Goal: Task Accomplishment & Management: Use online tool/utility

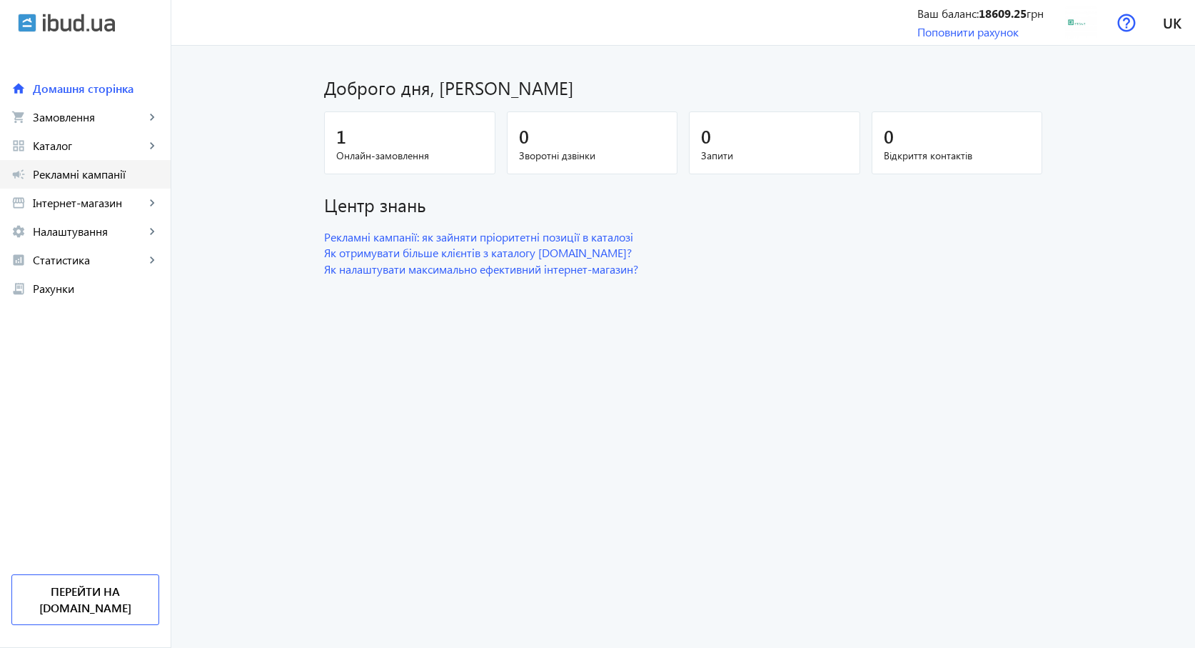
click at [71, 172] on span "Рекламні кампанії" at bounding box center [96, 174] width 126 height 14
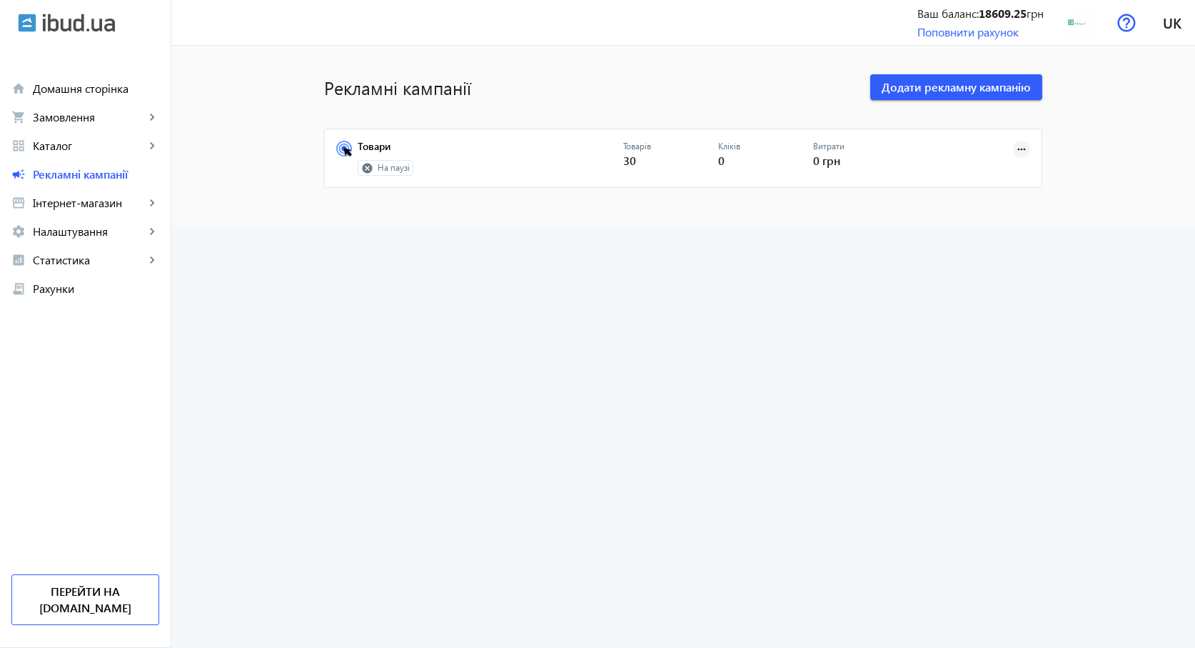
click at [1020, 144] on mat-icon "more_horiz" at bounding box center [1022, 149] width 16 height 16
click at [986, 184] on span "Запустити" at bounding box center [977, 180] width 75 height 11
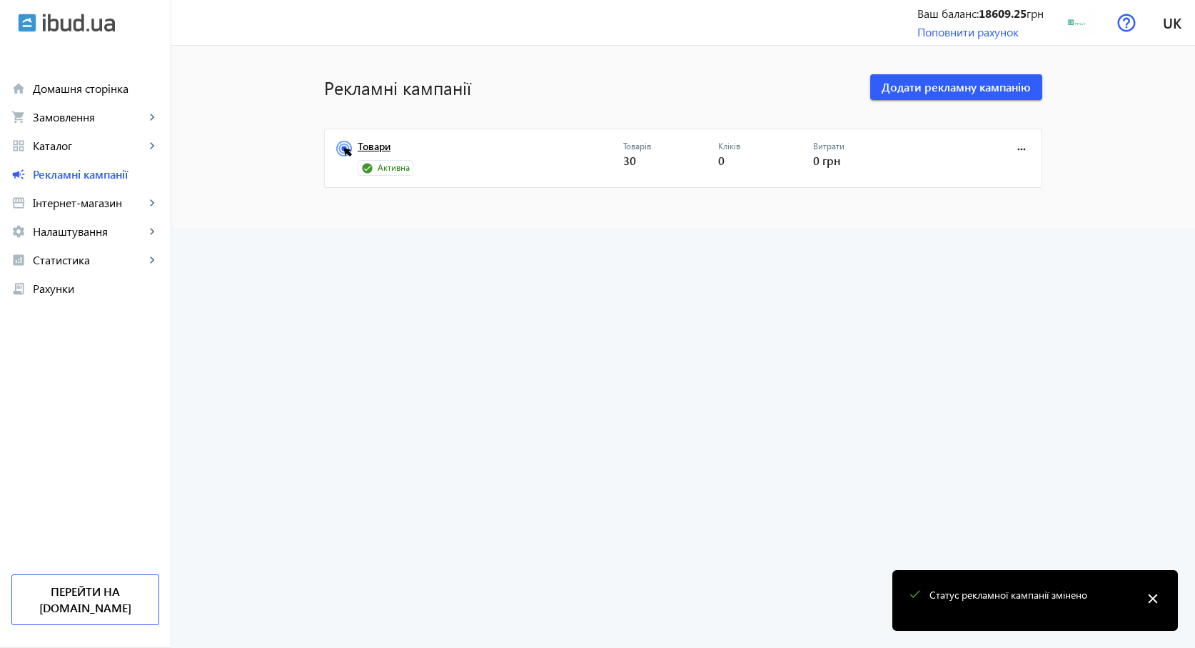
click at [376, 147] on link "Товари" at bounding box center [491, 151] width 266 height 20
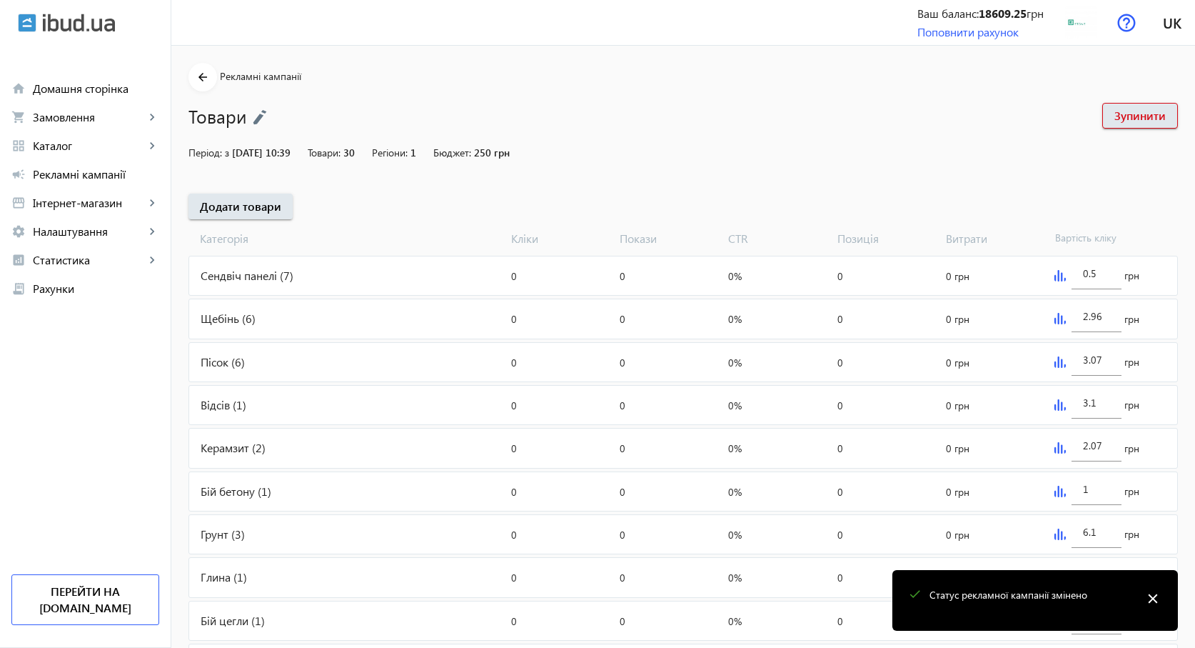
scroll to position [79, 0]
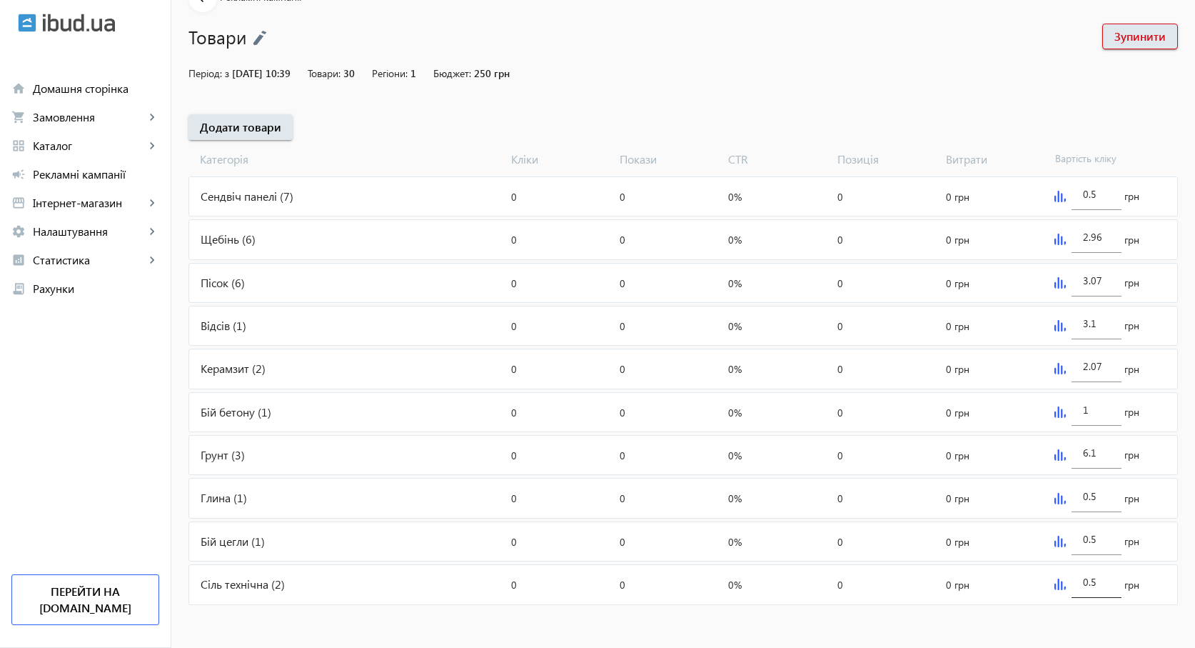
click at [1100, 583] on input "0.5" at bounding box center [1096, 582] width 27 height 14
click at [1062, 585] on img at bounding box center [1060, 583] width 11 height 11
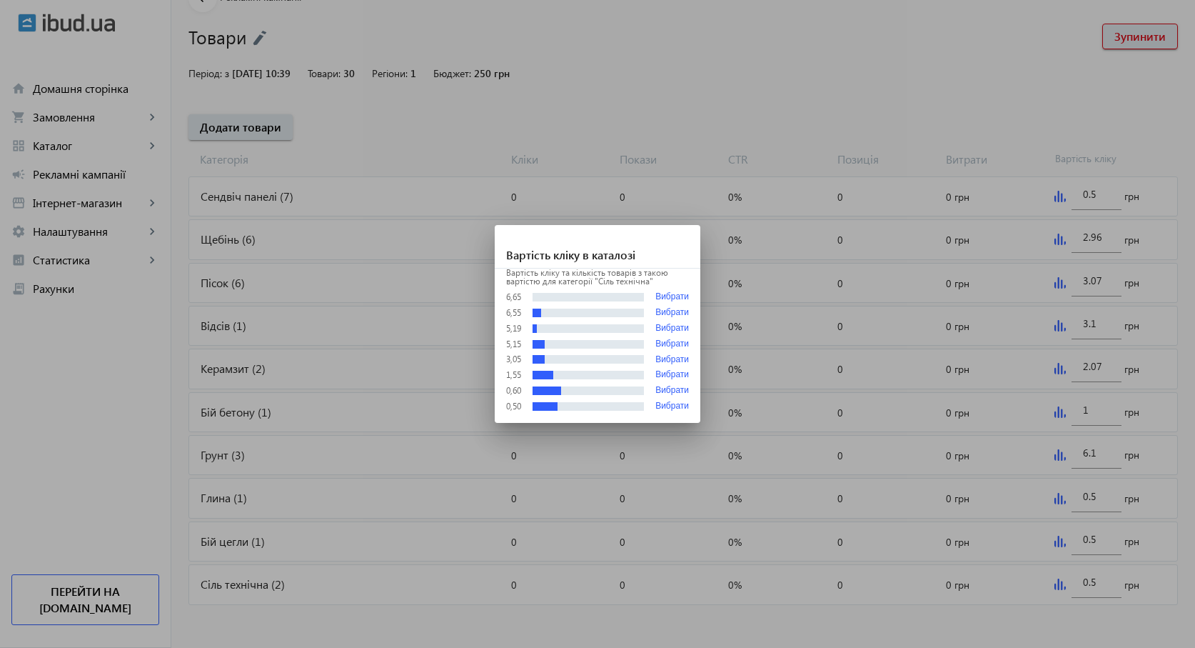
scroll to position [0, 0]
click at [667, 313] on button "Вибрати" at bounding box center [673, 313] width 34 height 10
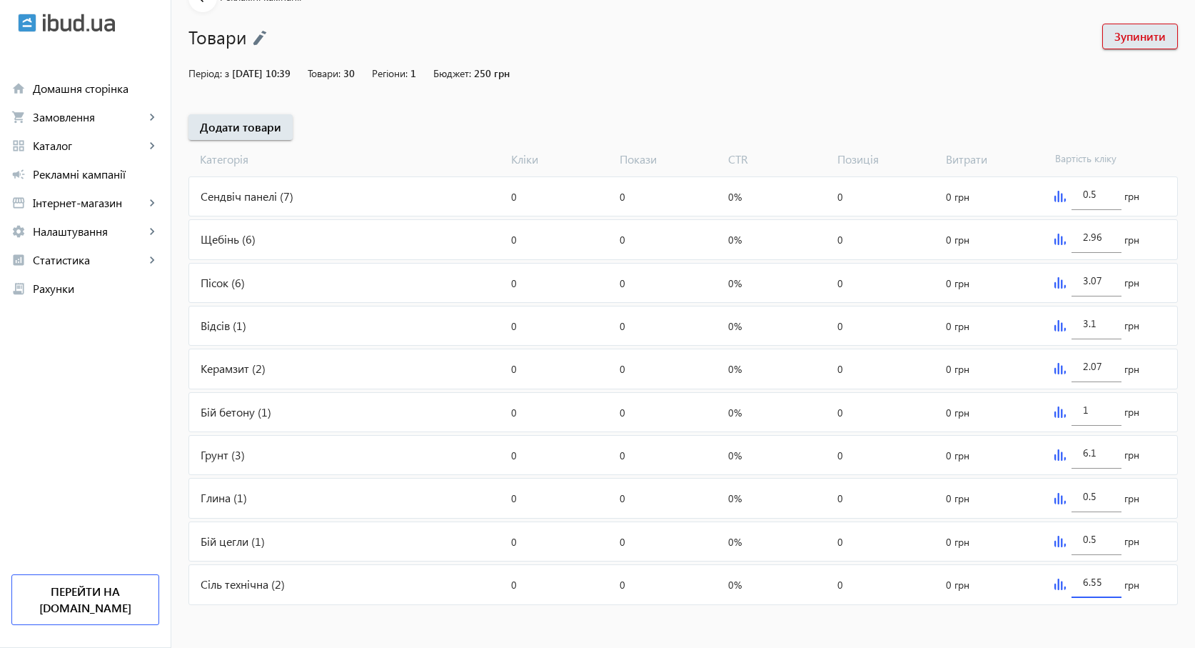
click at [1097, 581] on input "6.55" at bounding box center [1096, 582] width 27 height 14
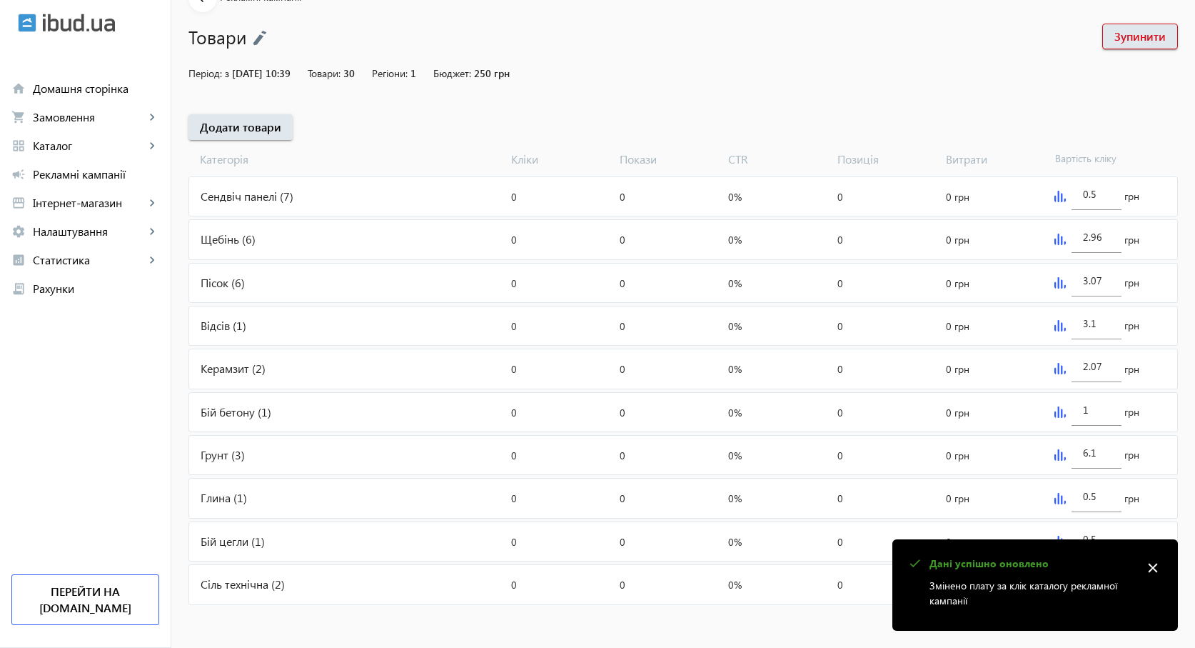
type input "6.59"
click at [1073, 90] on div "arrow_back Рекламні кампанії Товари Зупинити Період: з 16.12.2021 10:39 Товари:…" at bounding box center [683, 296] width 1024 height 624
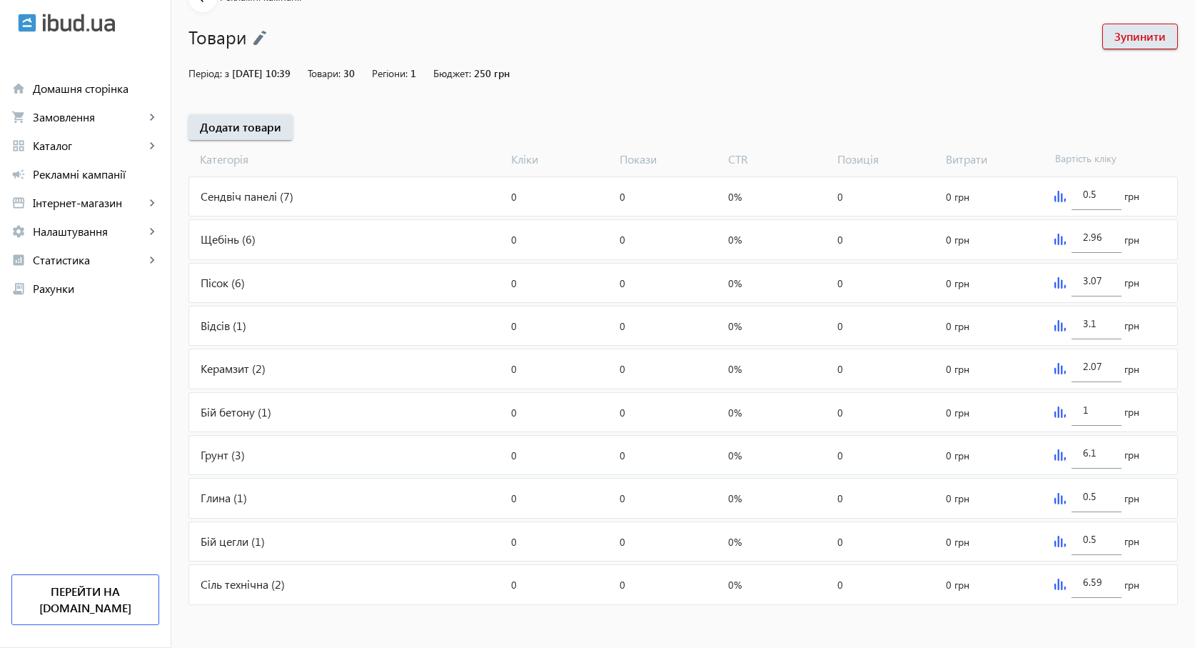
click at [1161, 565] on div "6.59 грн" at bounding box center [1113, 584] width 129 height 39
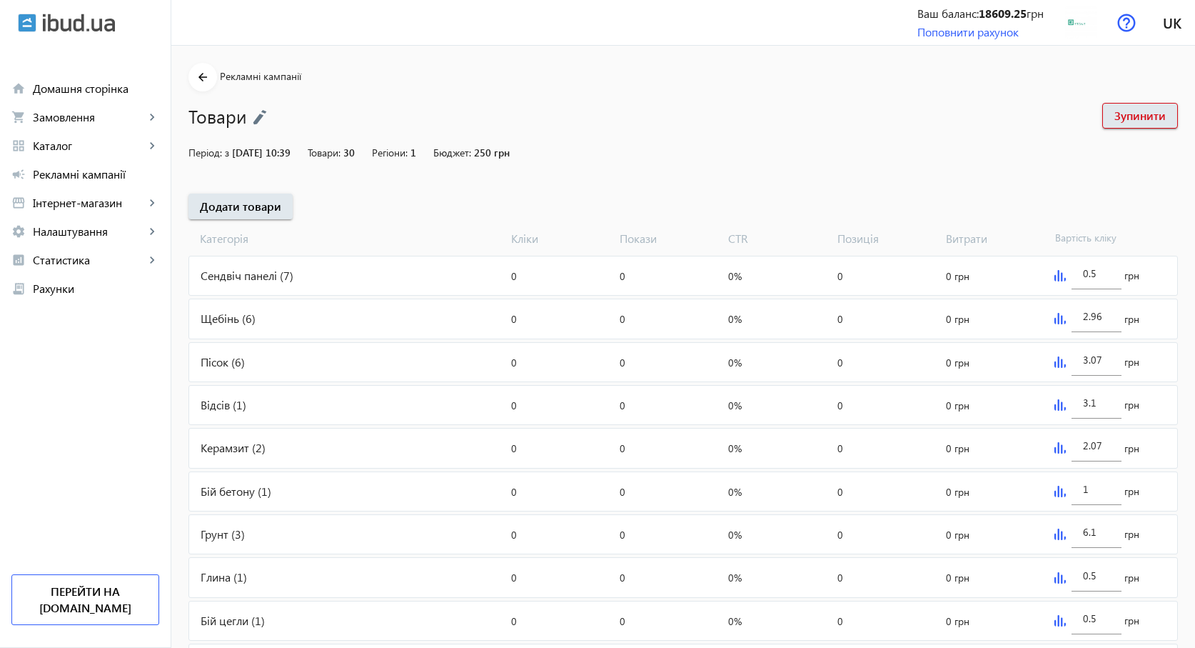
scroll to position [79, 0]
